Goal: Task Accomplishment & Management: Use online tool/utility

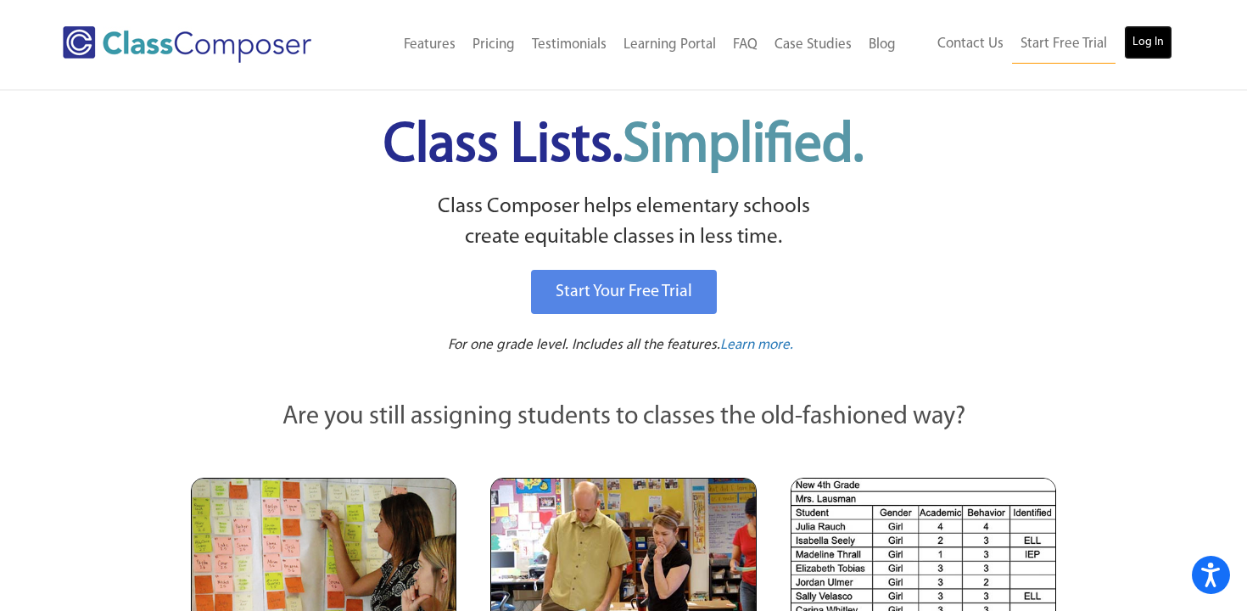
click at [1141, 41] on link "Log In" at bounding box center [1148, 42] width 48 height 34
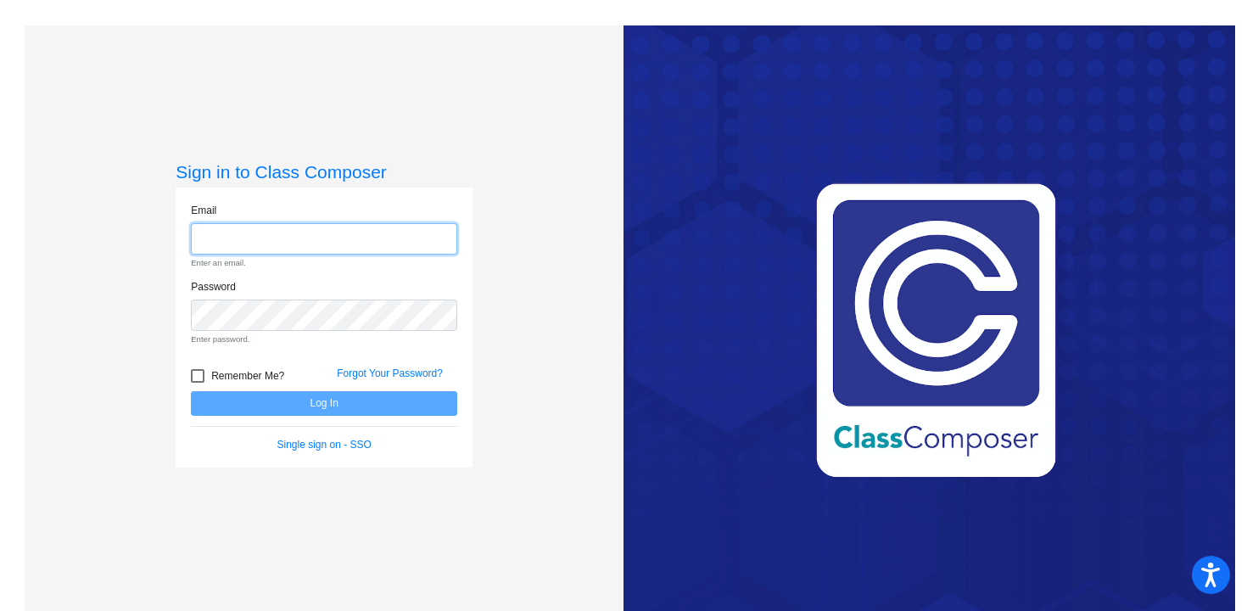
type input "[EMAIL_ADDRESS][DOMAIN_NAME]"
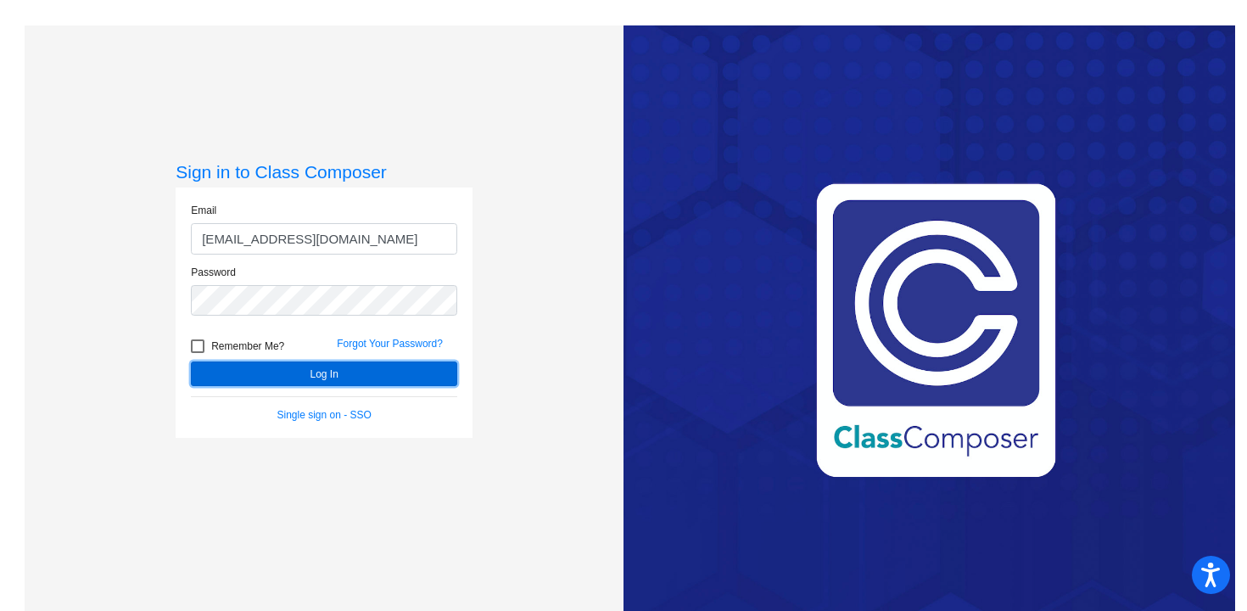
click at [310, 370] on button "Log In" at bounding box center [324, 373] width 266 height 25
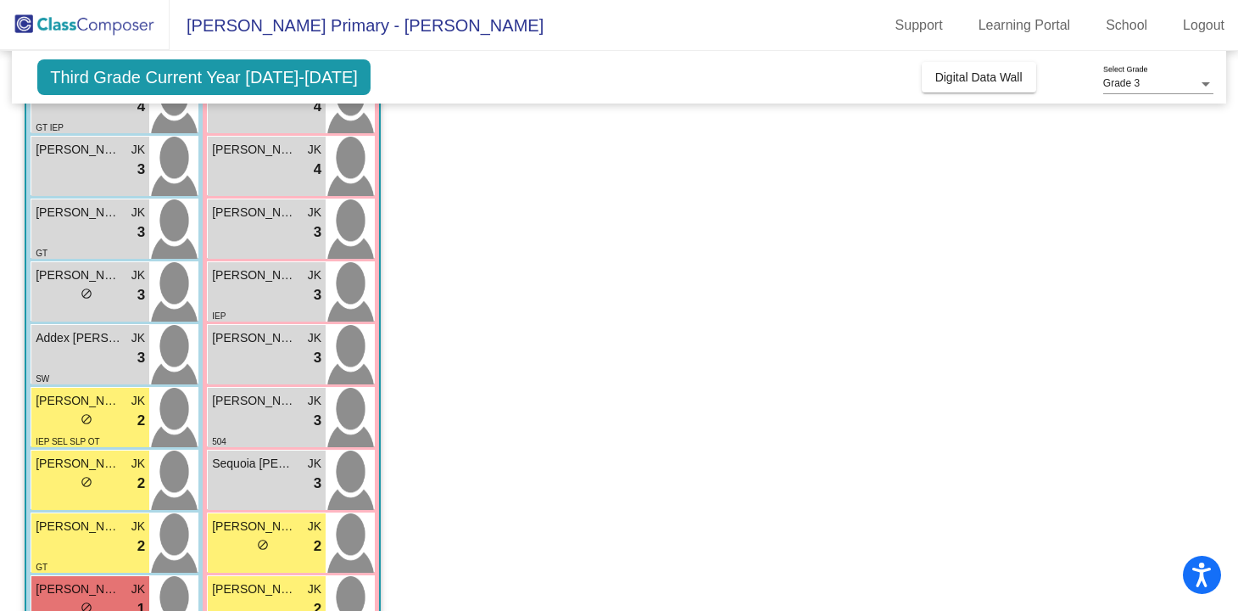
scroll to position [366, 0]
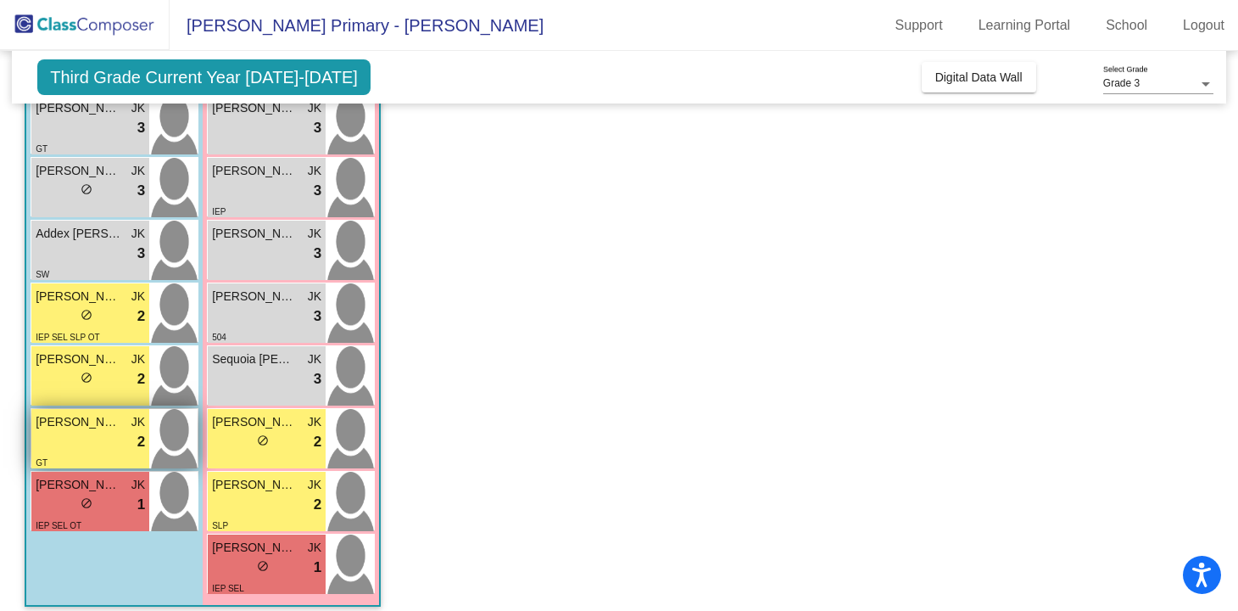
click at [100, 433] on div "lock do_not_disturb_alt 2" at bounding box center [90, 442] width 109 height 22
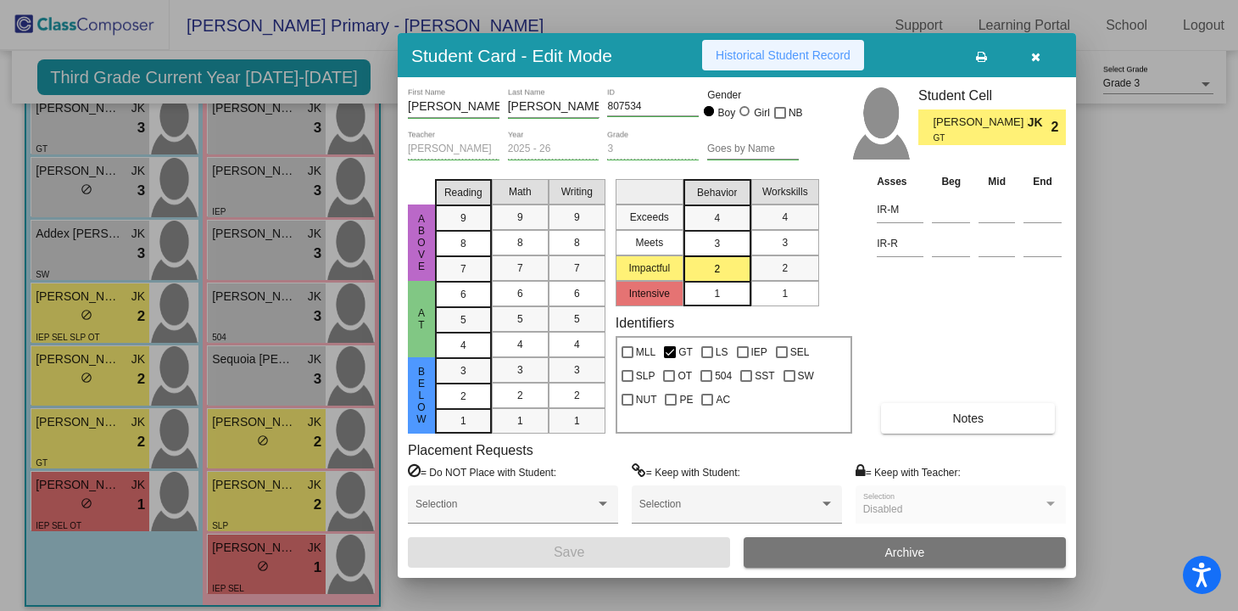
click at [797, 49] on span "Historical Student Record" at bounding box center [783, 55] width 135 height 14
click at [1030, 53] on button "button" at bounding box center [1036, 55] width 54 height 31
